Goal: Information Seeking & Learning: Learn about a topic

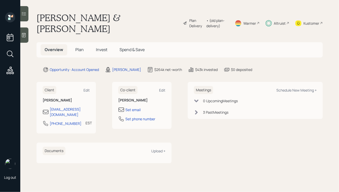
click at [98, 47] on span "Invest" at bounding box center [101, 50] width 11 height 6
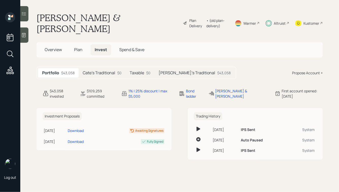
click at [105, 76] on div "Cate's Traditional $0" at bounding box center [102, 72] width 47 height 9
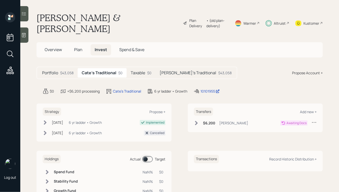
click at [132, 69] on div "Taxable $0" at bounding box center [141, 72] width 29 height 9
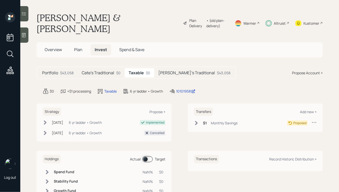
click at [169, 72] on h5 "[PERSON_NAME]'s Traditional" at bounding box center [186, 72] width 57 height 5
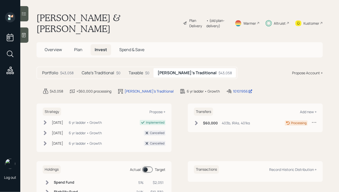
click at [197, 124] on icon at bounding box center [196, 123] width 3 height 4
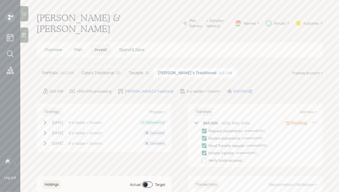
drag, startPoint x: 76, startPoint y: 32, endPoint x: 35, endPoint y: 18, distance: 43.2
click at [35, 19] on main "[PERSON_NAME] & [PERSON_NAME] Plan Delivery • (old plan-delivery) Warmer Altrui…" at bounding box center [179, 96] width 319 height 192
click at [56, 20] on h1 "[PERSON_NAME] & [PERSON_NAME]" at bounding box center [108, 23] width 142 height 22
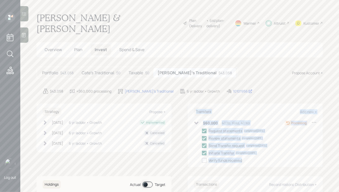
drag, startPoint x: 191, startPoint y: 108, endPoint x: 249, endPoint y: 163, distance: 79.4
click at [249, 163] on div "Transfers Add new + $60,000 403b, IRAs, 401ks Processing Request statements com…" at bounding box center [255, 135] width 135 height 64
click at [273, 163] on div "Transfers Add new + $60,000 403b, IRAs, 401ks Processing Request statements com…" at bounding box center [255, 135] width 135 height 64
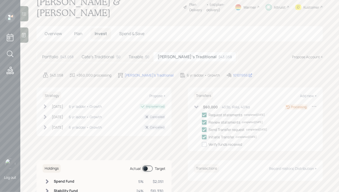
scroll to position [16, 0]
click at [314, 105] on icon at bounding box center [314, 105] width 5 height 5
click at [259, 80] on main "[PERSON_NAME] & [PERSON_NAME] Plan Delivery • (old plan-delivery) Warmer Altrui…" at bounding box center [179, 96] width 319 height 192
click at [77, 31] on span "Plan" at bounding box center [78, 33] width 8 height 6
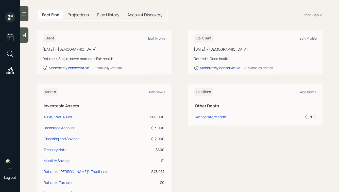
scroll to position [59, 0]
